Goal: Information Seeking & Learning: Learn about a topic

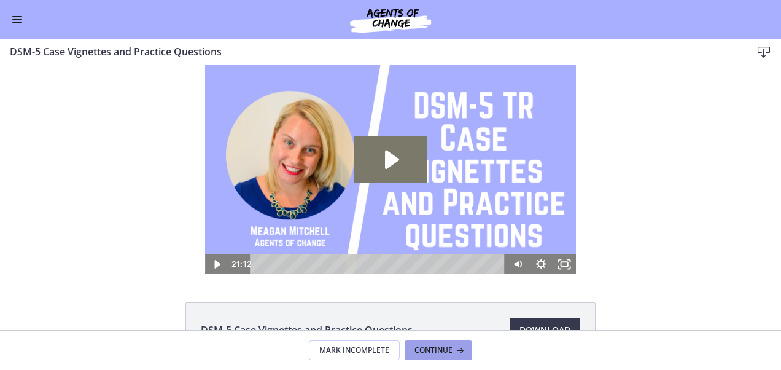
click at [431, 353] on span "Continue" at bounding box center [434, 350] width 38 height 10
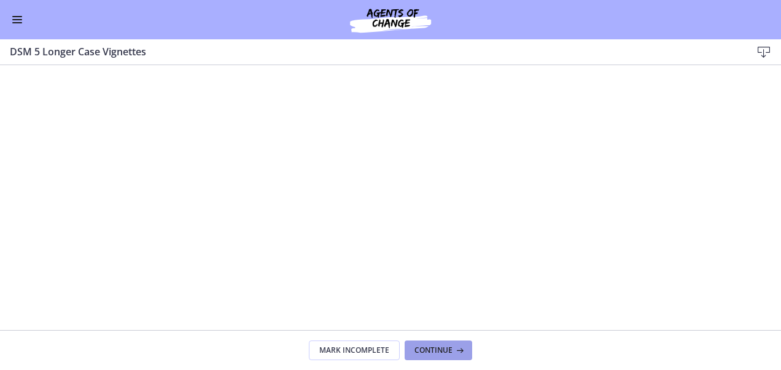
click at [441, 354] on span "Continue" at bounding box center [434, 350] width 38 height 10
click at [430, 356] on button "Continue" at bounding box center [439, 350] width 68 height 20
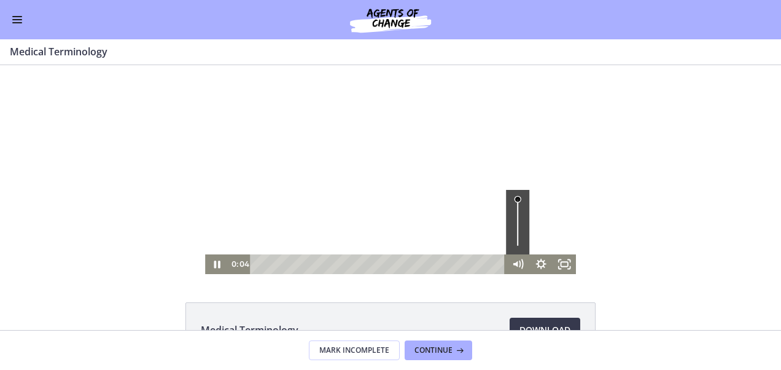
drag, startPoint x: 512, startPoint y: 220, endPoint x: 520, endPoint y: 192, distance: 29.4
click at [520, 192] on div "Volume" at bounding box center [517, 222] width 23 height 65
click at [517, 235] on div "Volume" at bounding box center [517, 222] width 23 height 65
click at [514, 236] on div "Volume" at bounding box center [517, 237] width 7 height 7
click at [562, 264] on icon "Fullscreen" at bounding box center [564, 264] width 23 height 20
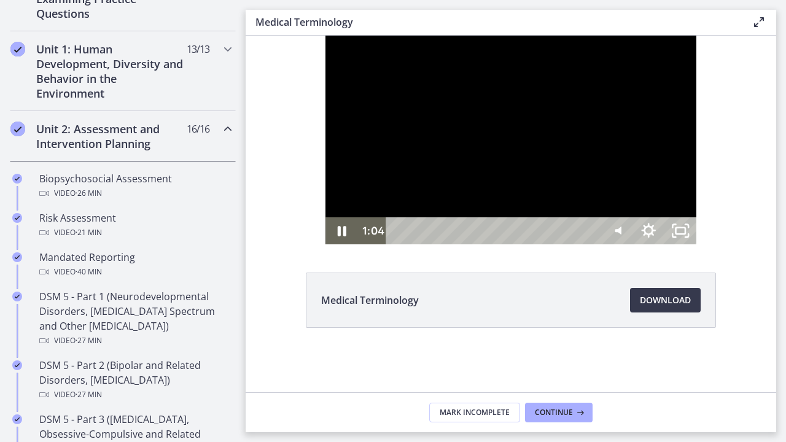
scroll to position [319, 0]
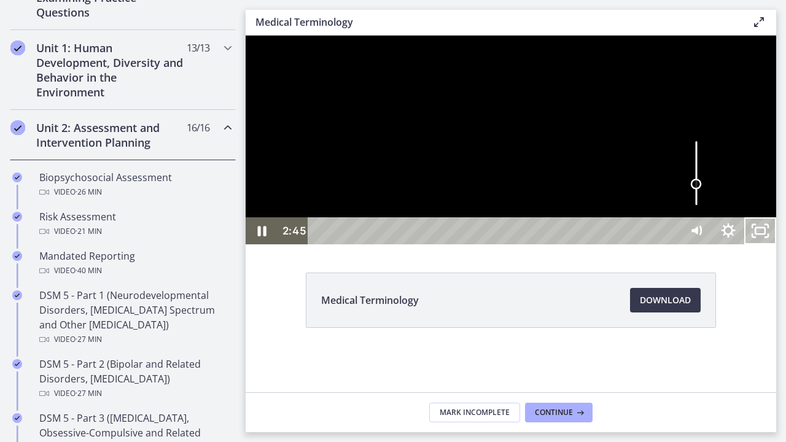
drag, startPoint x: 955, startPoint y: 426, endPoint x: 953, endPoint y: 418, distance: 8.9
click at [702, 190] on div "Volume" at bounding box center [696, 184] width 11 height 11
click at [702, 185] on div "Volume" at bounding box center [696, 179] width 11 height 11
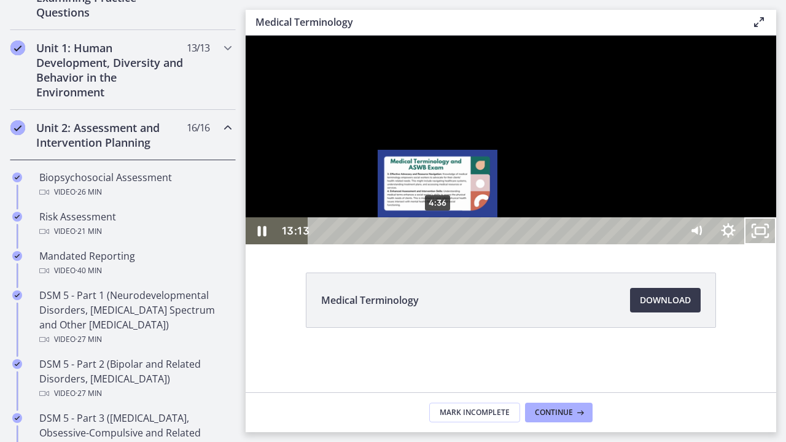
click at [439, 245] on div "4:36" at bounding box center [495, 230] width 353 height 27
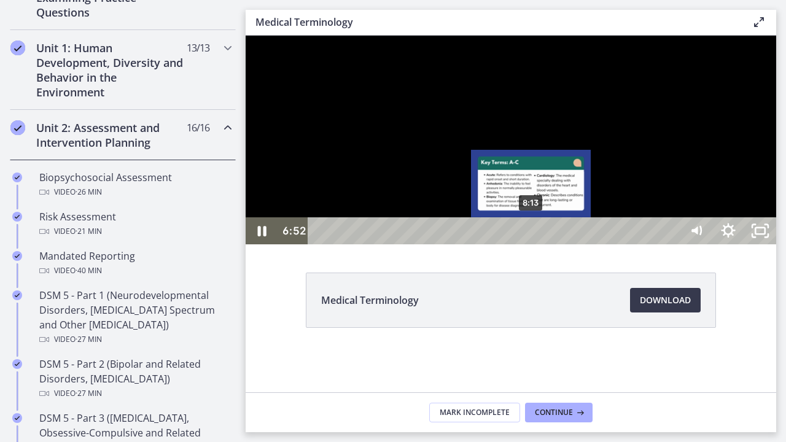
click at [532, 245] on div "8:13" at bounding box center [495, 230] width 353 height 27
click at [528, 236] on div "Playbar" at bounding box center [527, 231] width 9 height 9
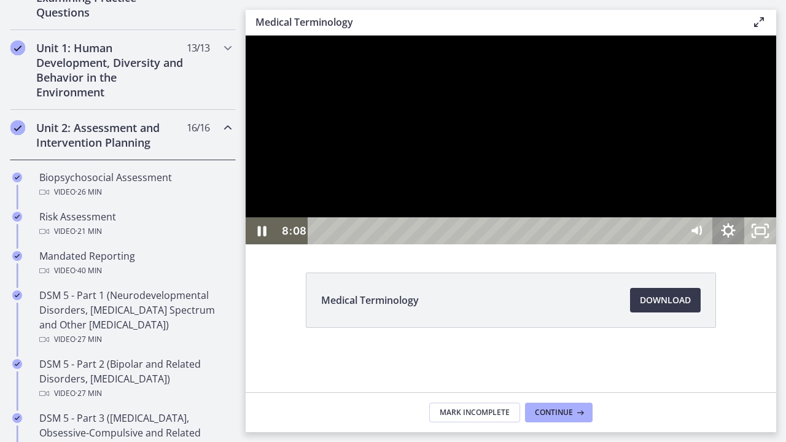
click at [745, 245] on icon "Show settings menu" at bounding box center [729, 230] width 32 height 27
click at [769, 190] on span "1.25x" at bounding box center [741, 176] width 56 height 27
click at [777, 164] on label "1.75x" at bounding box center [713, 150] width 128 height 28
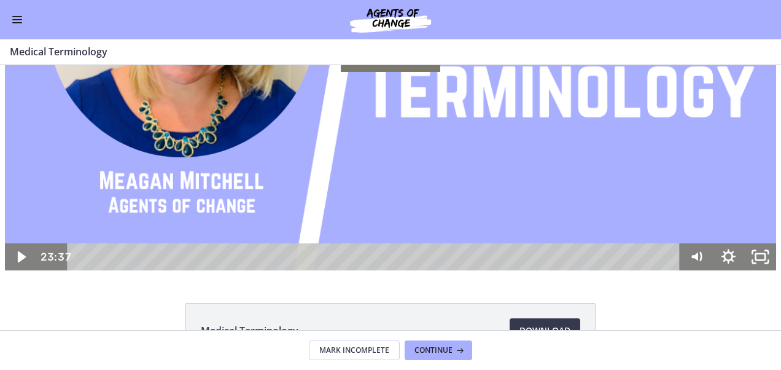
scroll to position [272, 0]
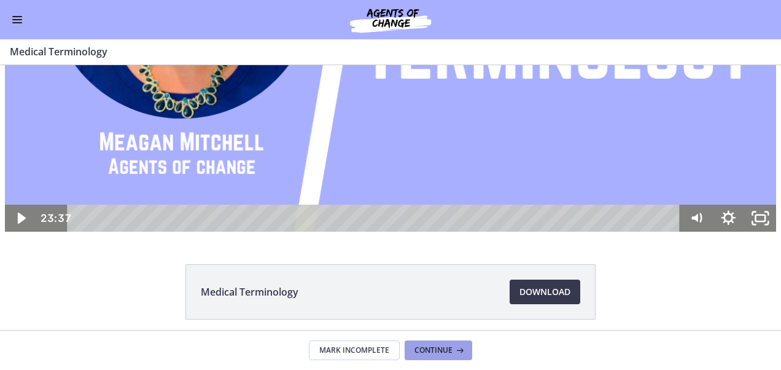
click at [451, 346] on span "Continue" at bounding box center [434, 350] width 38 height 10
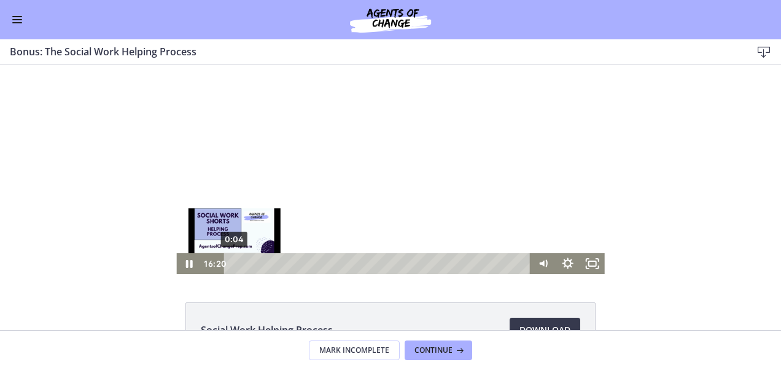
click at [233, 260] on div "0:04" at bounding box center [379, 263] width 292 height 21
click at [232, 260] on div "Playbar" at bounding box center [235, 263] width 7 height 7
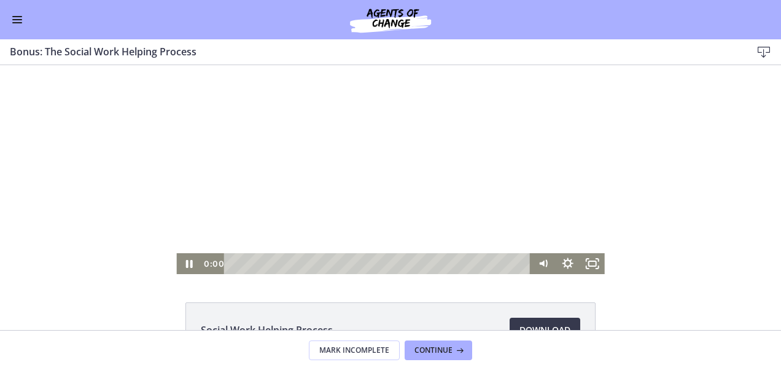
drag, startPoint x: 352, startPoint y: 252, endPoint x: 205, endPoint y: 271, distance: 148.1
click at [205, 272] on div "0:00 0:00" at bounding box center [366, 263] width 330 height 21
click at [563, 264] on icon "Show settings menu" at bounding box center [568, 263] width 29 height 25
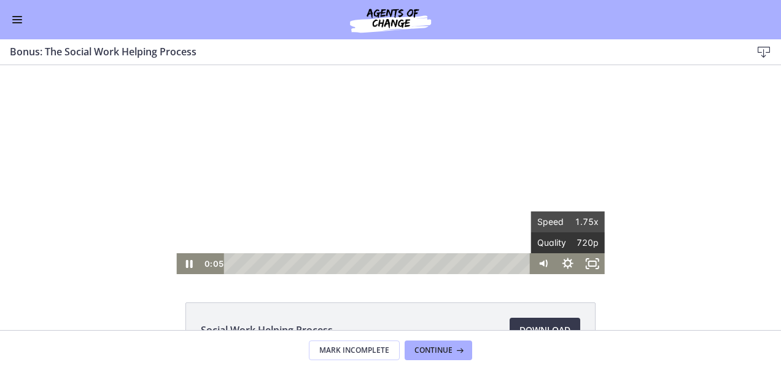
click at [546, 242] on span "Quality" at bounding box center [553, 242] width 31 height 21
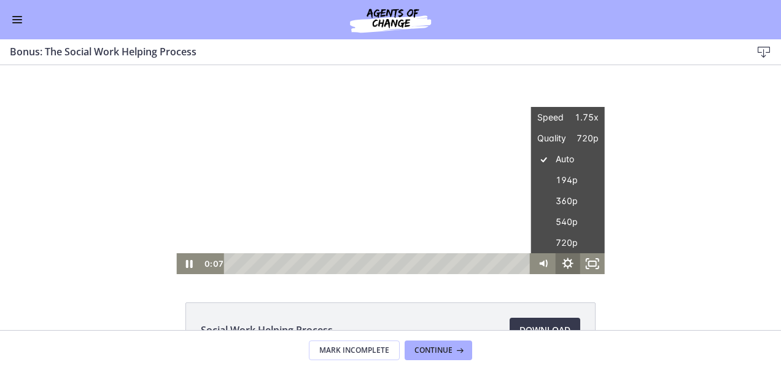
click at [563, 260] on icon "Hide settings menu" at bounding box center [568, 262] width 11 height 11
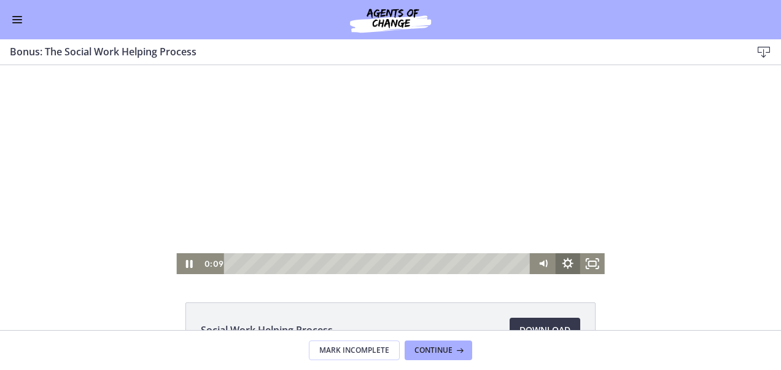
click at [557, 264] on icon "Show settings menu" at bounding box center [568, 263] width 25 height 21
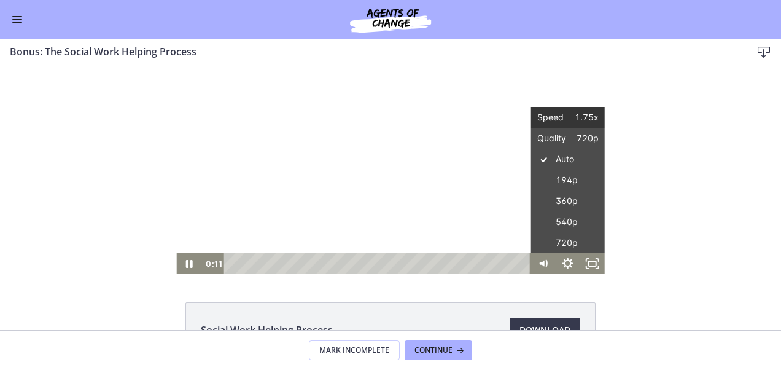
click at [570, 111] on span "1.75x" at bounding box center [583, 117] width 31 height 21
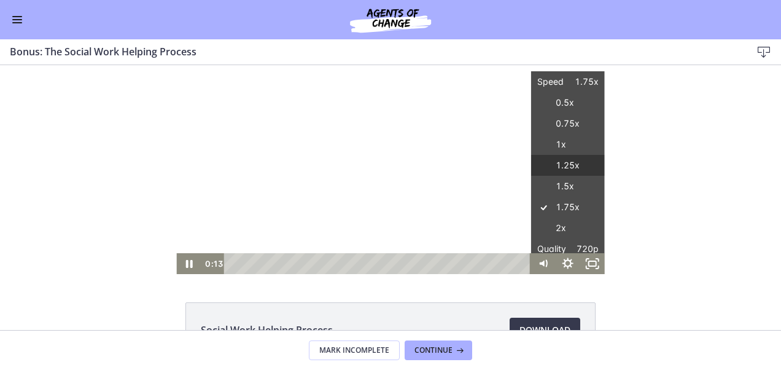
click at [565, 159] on label "1.25x" at bounding box center [568, 166] width 74 height 22
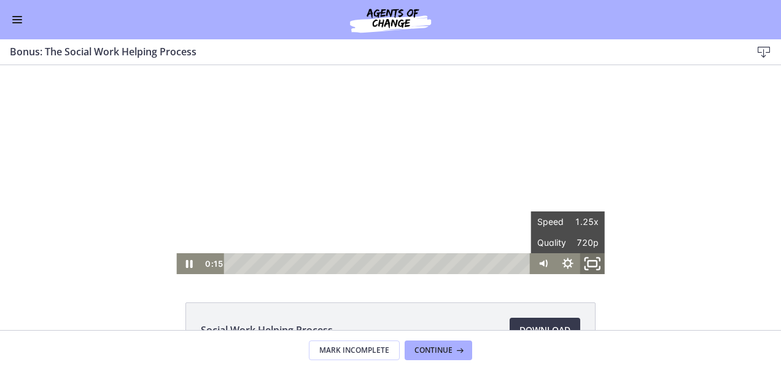
click at [582, 262] on icon "Fullscreen" at bounding box center [592, 263] width 29 height 25
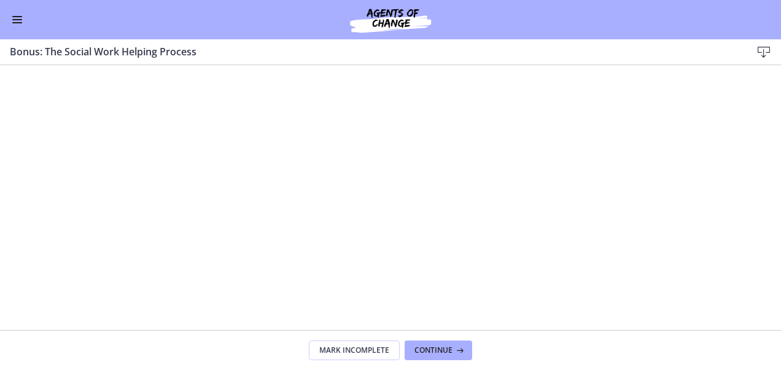
click at [452, 334] on footer "Mark Incomplete Continue" at bounding box center [390, 350] width 781 height 40
click at [442, 348] on span "Continue" at bounding box center [434, 350] width 38 height 10
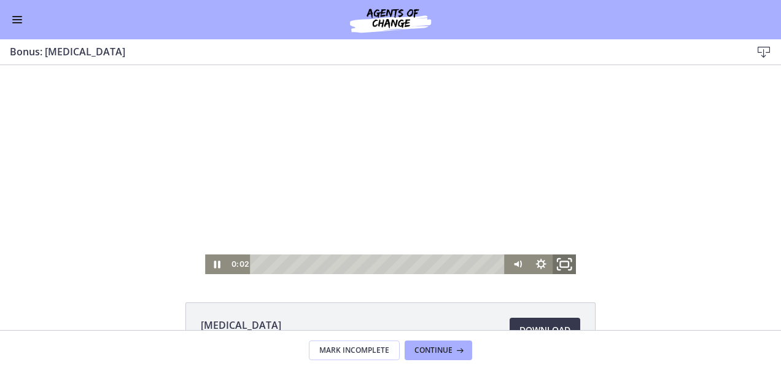
click at [564, 266] on rect "Fullscreen" at bounding box center [564, 264] width 9 height 6
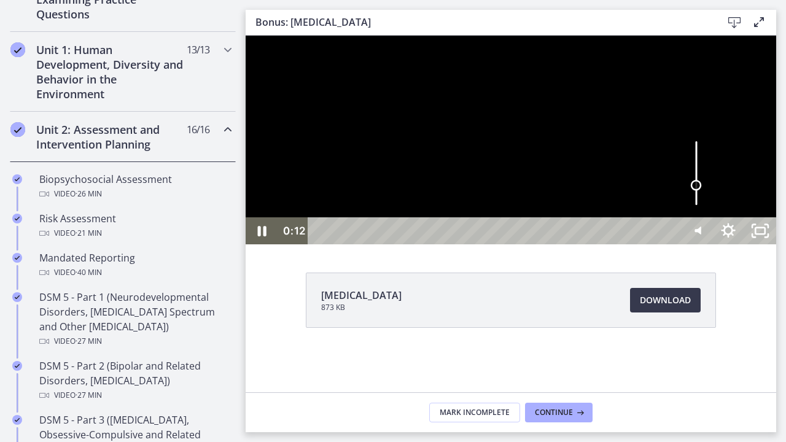
click at [706, 196] on div "Volume" at bounding box center [696, 186] width 20 height 20
click at [702, 194] on div "Volume" at bounding box center [696, 187] width 11 height 11
